Goal: Task Accomplishment & Management: Use online tool/utility

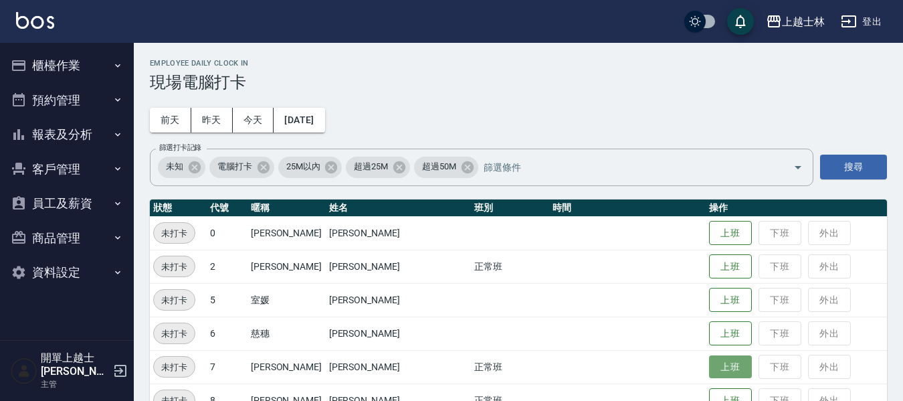
click at [714, 371] on button "上班" at bounding box center [730, 366] width 43 height 23
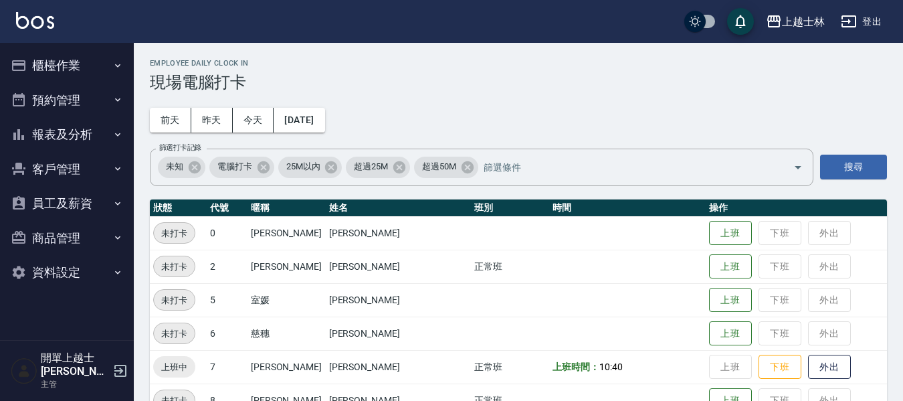
drag, startPoint x: 717, startPoint y: 345, endPoint x: 763, endPoint y: 317, distance: 54.1
drag, startPoint x: 274, startPoint y: 381, endPoint x: 262, endPoint y: 339, distance: 44.5
drag, startPoint x: 262, startPoint y: 339, endPoint x: 523, endPoint y: 284, distance: 266.7
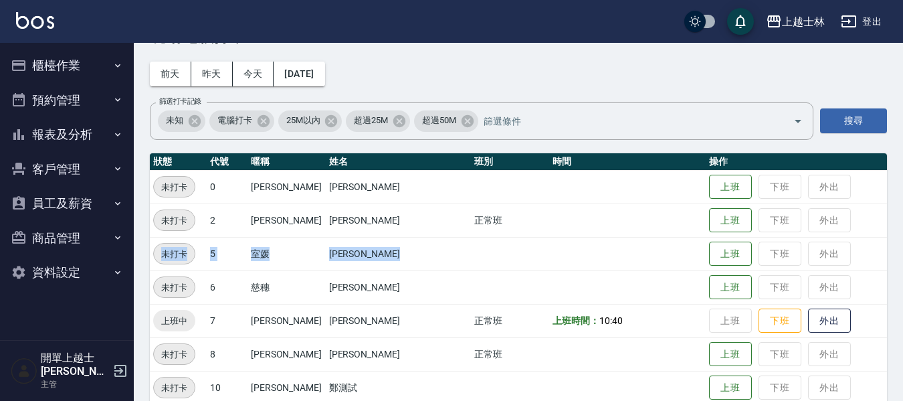
scroll to position [67, 0]
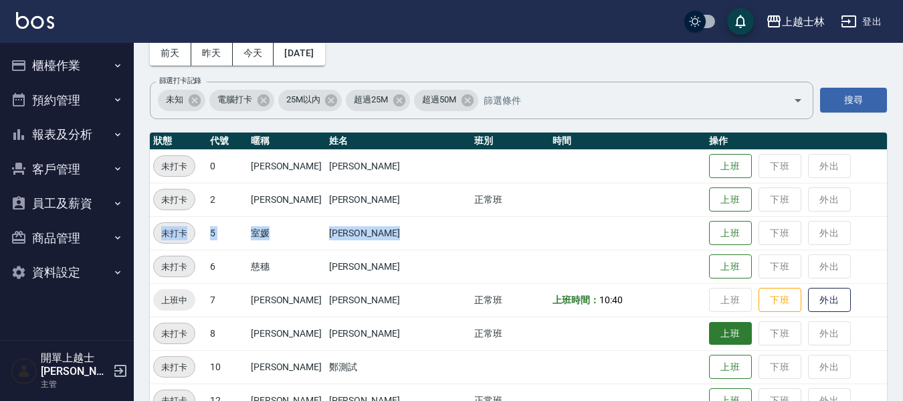
drag, startPoint x: 722, startPoint y: 327, endPoint x: 714, endPoint y: 331, distance: 9.3
click at [715, 331] on button "上班" at bounding box center [730, 333] width 43 height 23
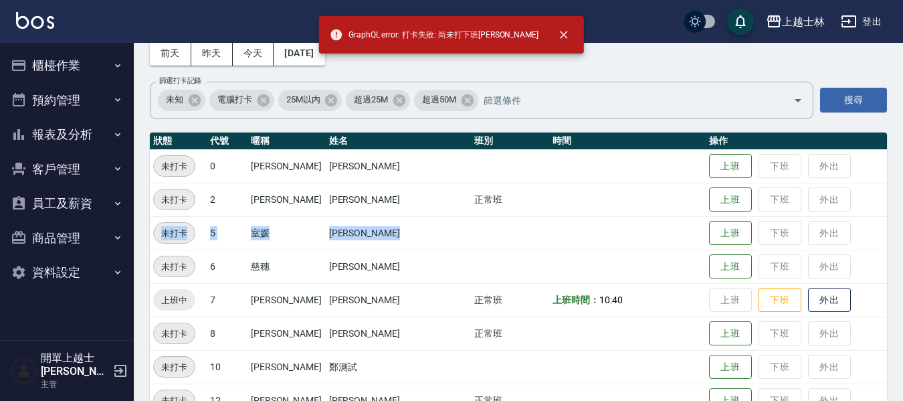
click at [28, 113] on button "預約管理" at bounding box center [66, 100] width 123 height 35
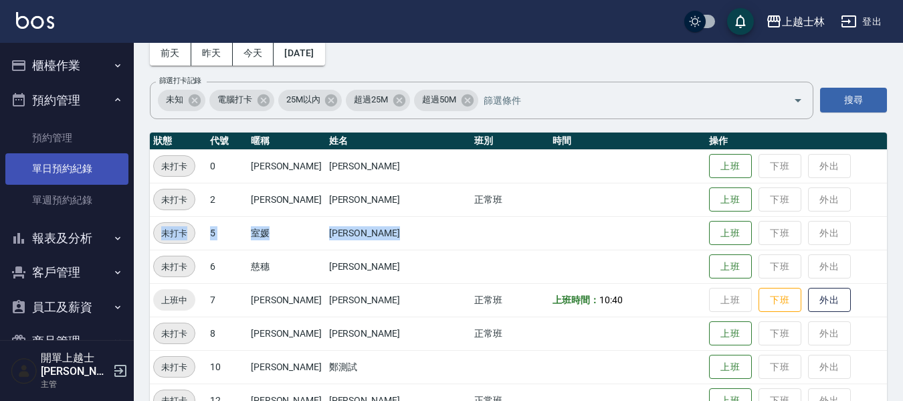
click at [68, 168] on link "單日預約紀錄" at bounding box center [66, 168] width 123 height 31
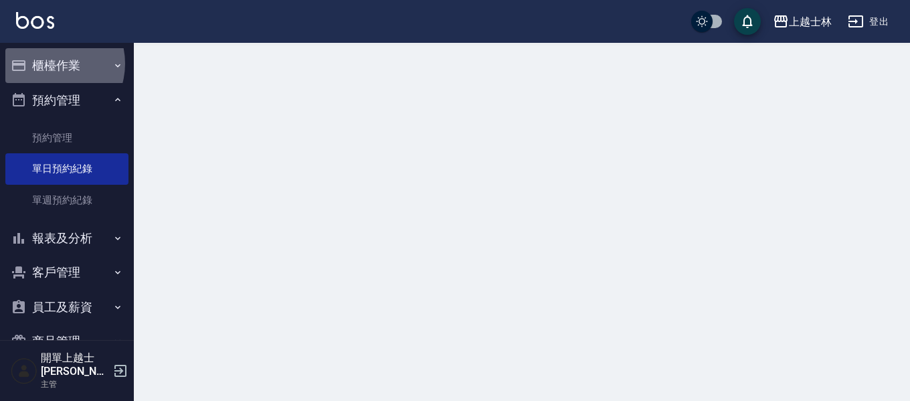
click at [49, 64] on button "櫃檯作業" at bounding box center [66, 65] width 123 height 35
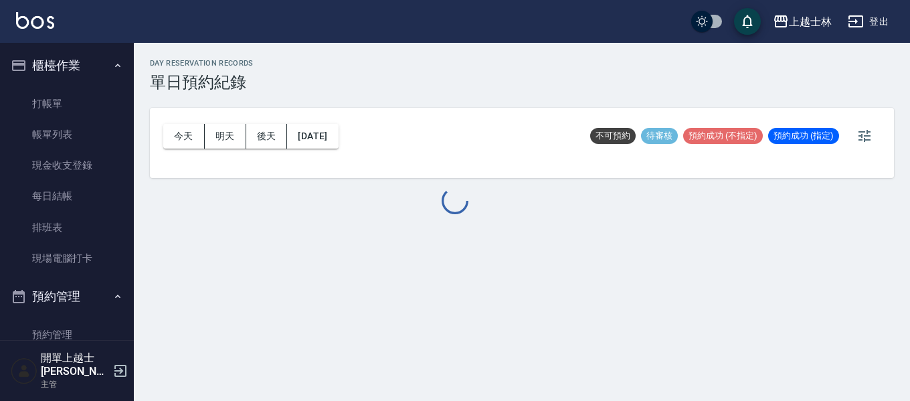
click at [66, 254] on link "現場電腦打卡" at bounding box center [66, 258] width 123 height 31
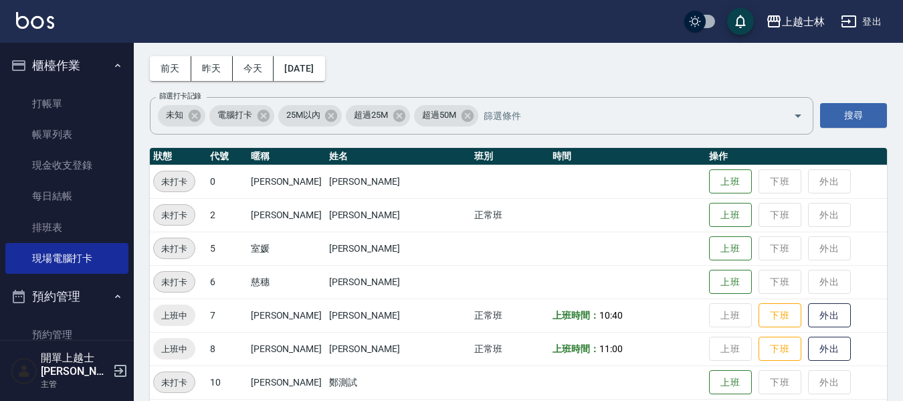
scroll to position [134, 0]
